Goal: Task Accomplishment & Management: Complete application form

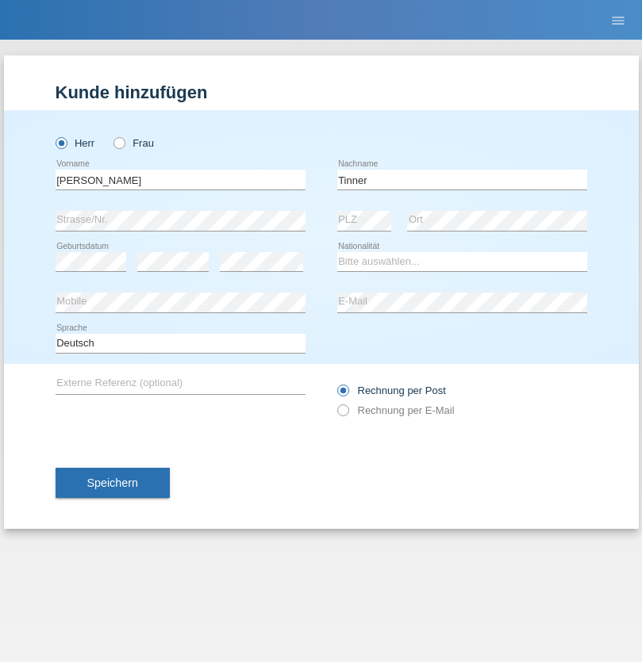
type input "Tinner"
select select "CH"
radio input "true"
click at [180, 179] on input "text" at bounding box center [181, 180] width 250 height 20
type input "firat"
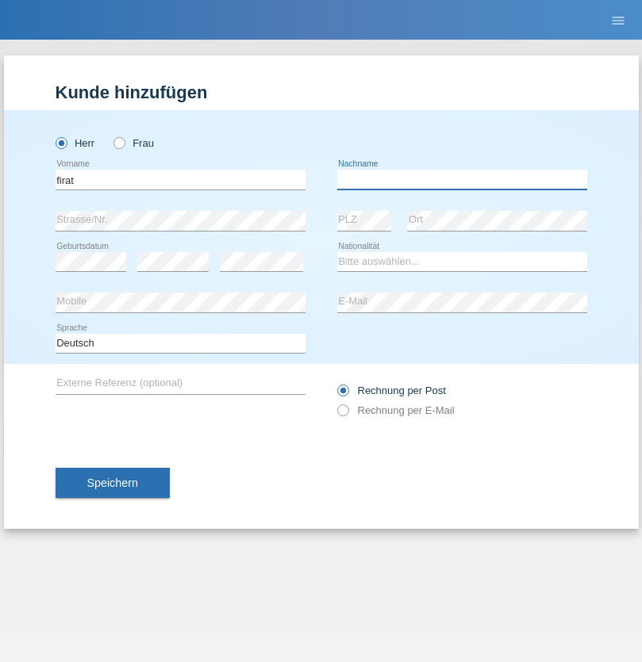
click at [462, 179] on input "text" at bounding box center [462, 180] width 250 height 20
type input "kara"
select select "CH"
